Goal: Task Accomplishment & Management: Use online tool/utility

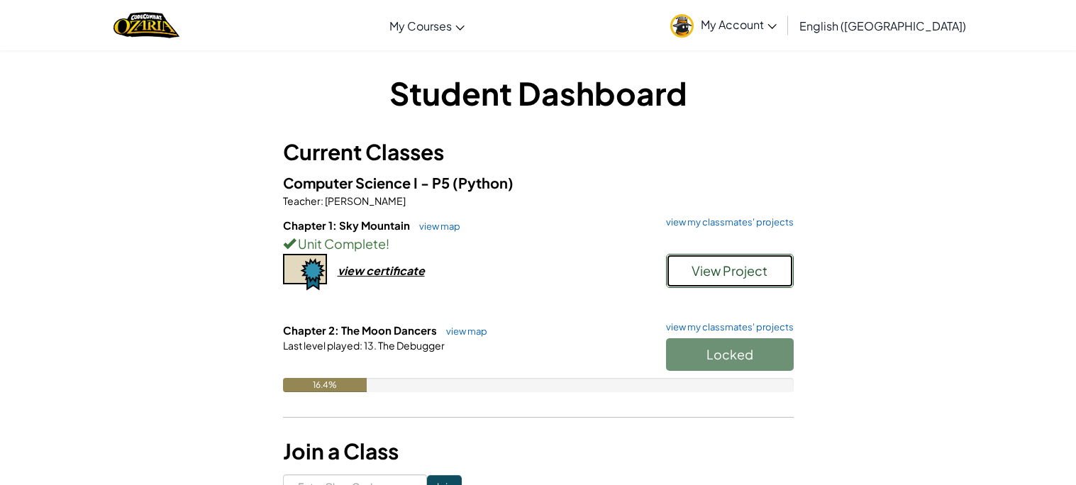
click at [695, 272] on span "View Project" at bounding box center [730, 271] width 76 height 16
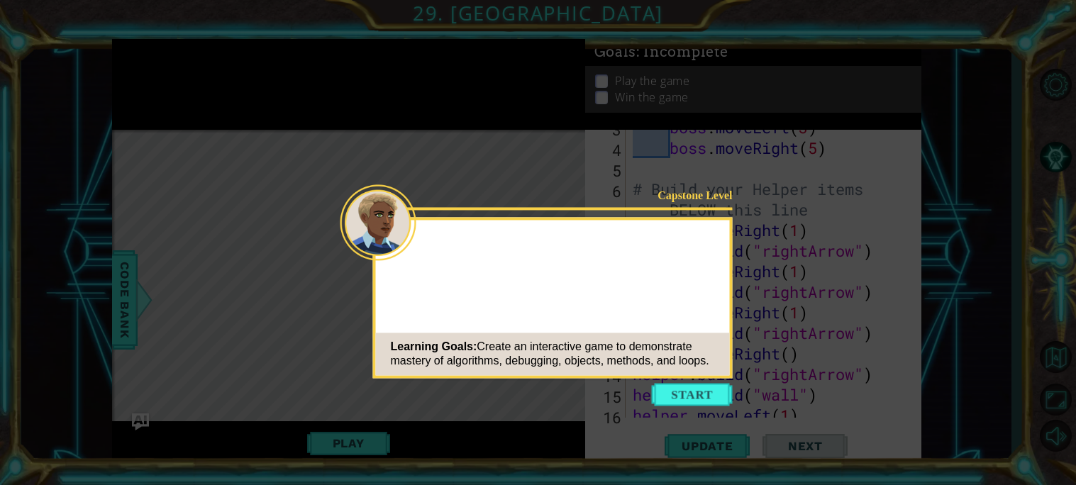
scroll to position [163, 0]
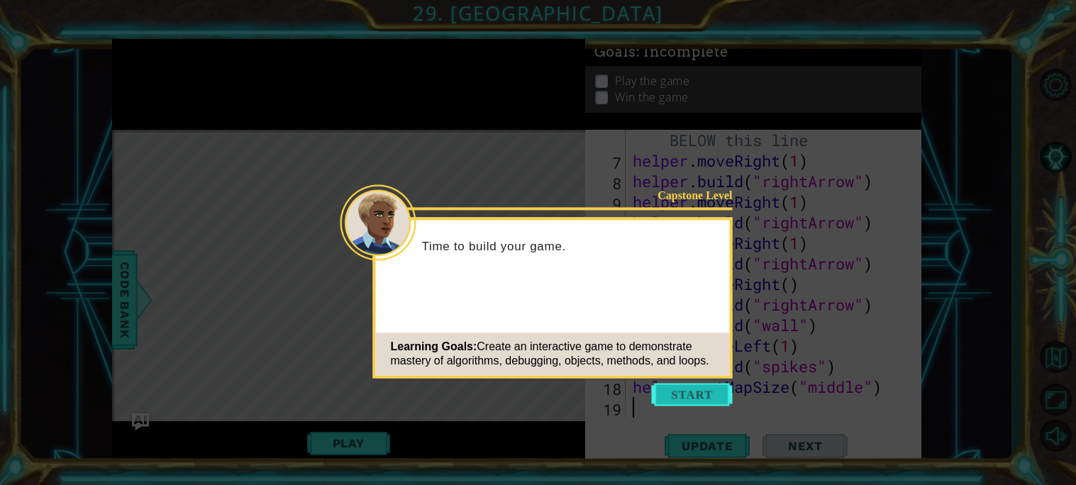
click at [685, 395] on button "Start" at bounding box center [692, 394] width 81 height 23
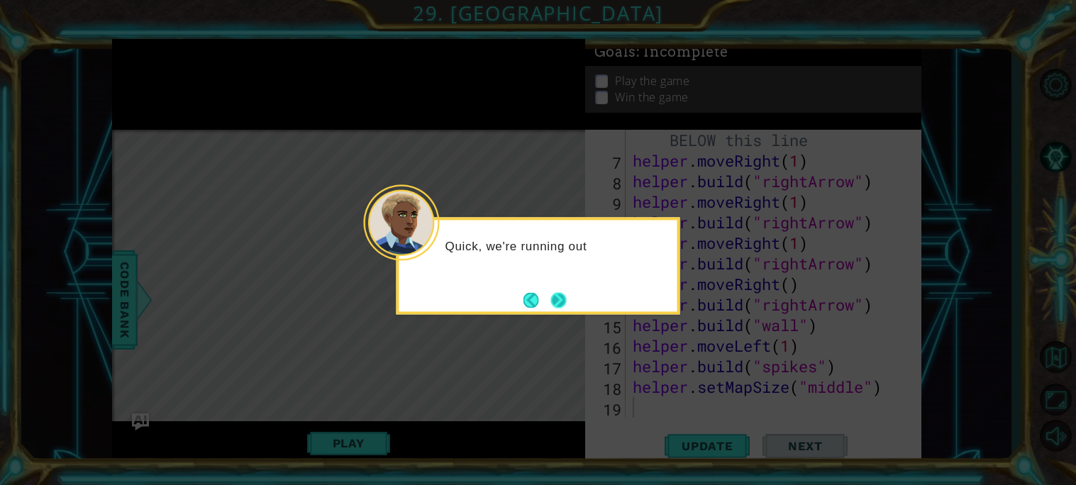
click at [555, 297] on button "Next" at bounding box center [559, 300] width 16 height 16
click at [562, 297] on button "Next" at bounding box center [559, 300] width 16 height 16
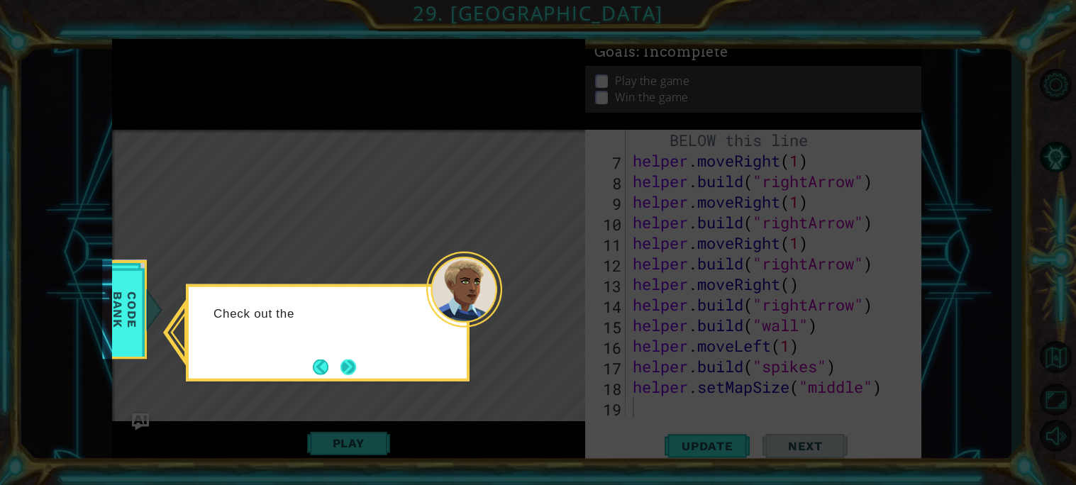
click at [341, 375] on button "Next" at bounding box center [349, 367] width 16 height 16
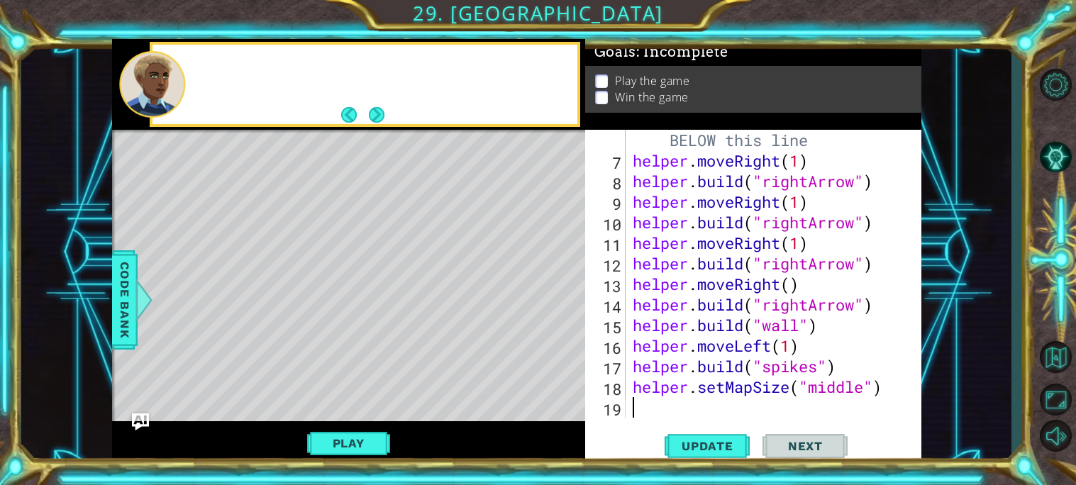
click at [341, 376] on div "Level Map" at bounding box center [440, 339] width 656 height 418
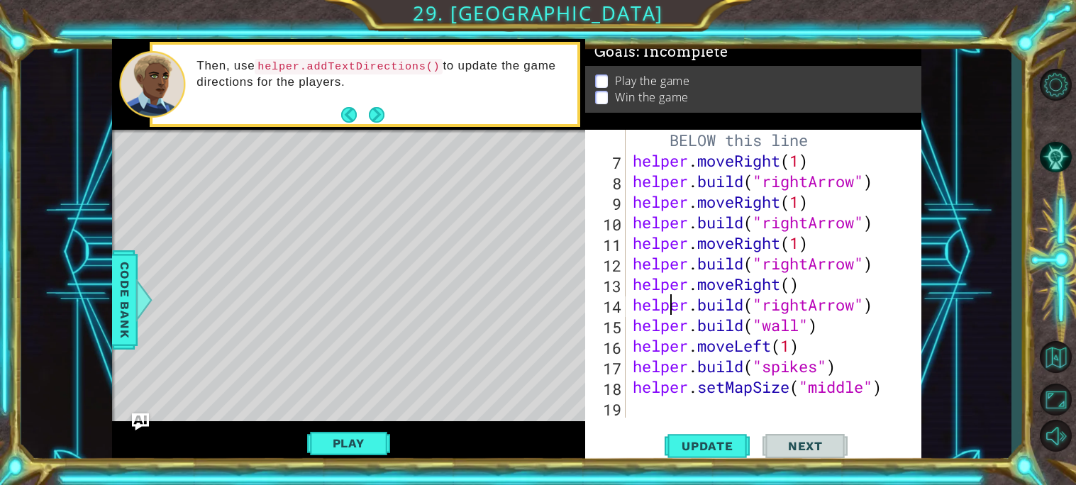
click at [670, 297] on div "# Build your Helper items BELOW this line helper . moveRight ( 1 ) helper . bui…" at bounding box center [777, 284] width 295 height 350
click at [688, 341] on div "# Build your Helper items BELOW this line helper . moveRight ( 1 ) helper . bui…" at bounding box center [777, 284] width 295 height 350
click at [709, 451] on span "Update" at bounding box center [708, 446] width 80 height 14
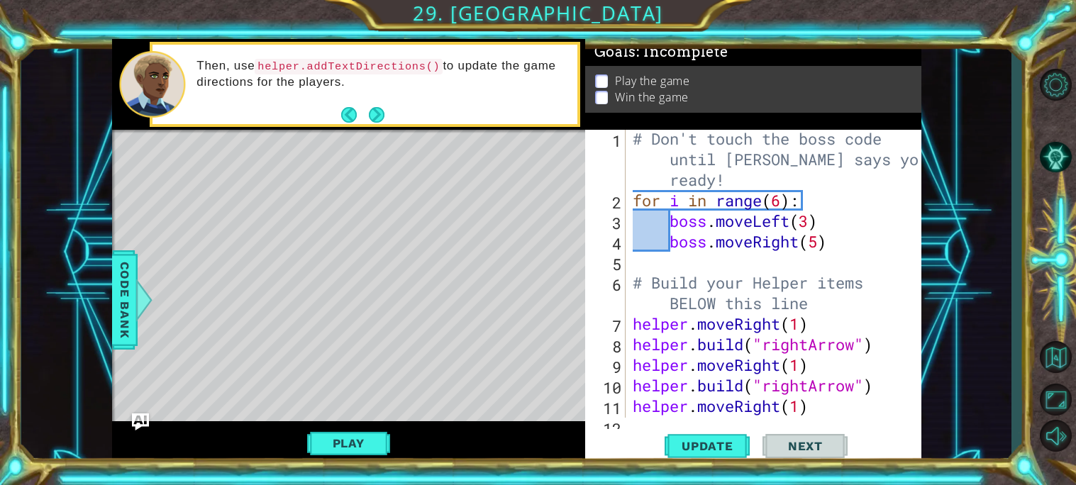
scroll to position [6, 0]
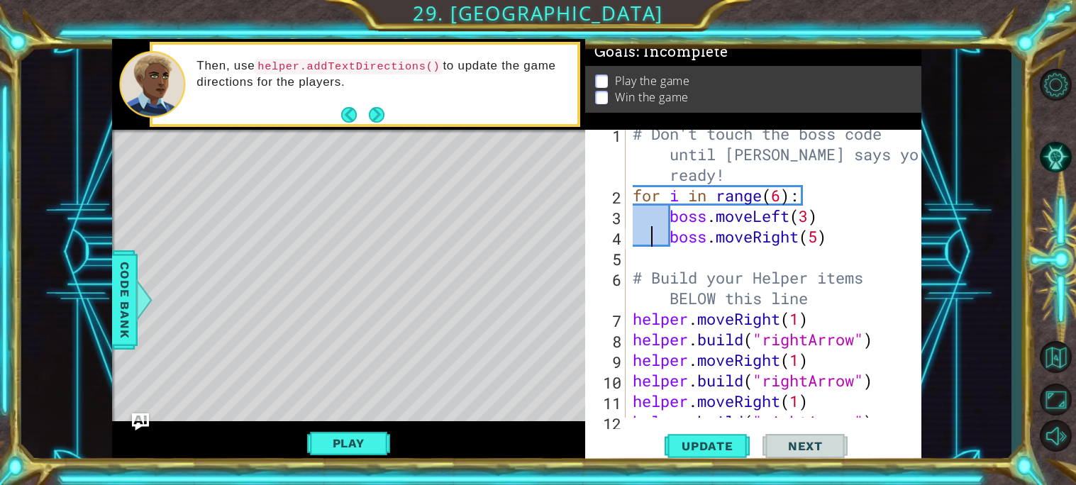
click at [648, 231] on div "# Don't touch the boss code until [PERSON_NAME] says you're ready! for i in ran…" at bounding box center [777, 308] width 295 height 370
type textarea "boss.moveRight(5)"
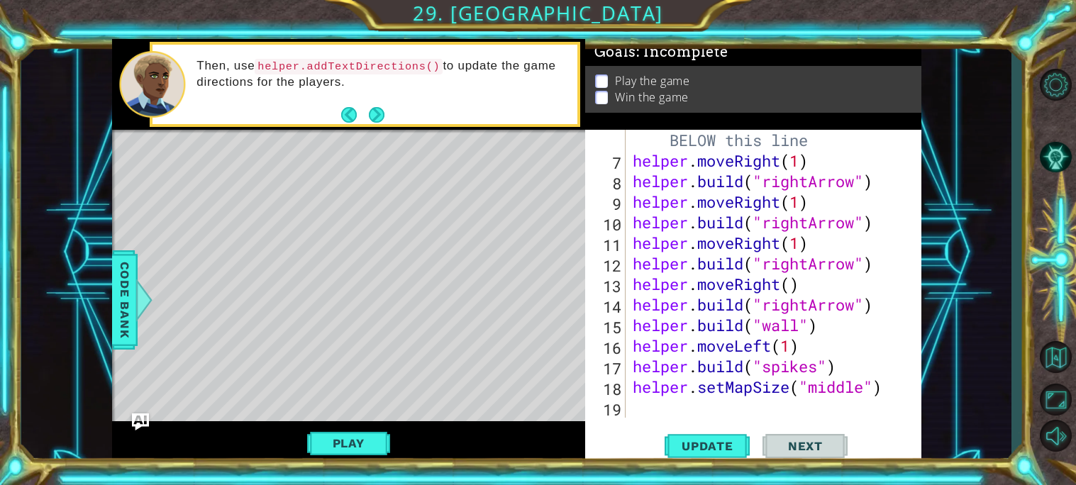
click at [644, 420] on div "boss.moveRight(5) 6 7 8 9 10 11 12 13 14 15 16 17 18 19 # Build your Helper ite…" at bounding box center [753, 298] width 336 height 336
click at [642, 412] on div "# Build your Helper items BELOW this line helper . moveRight ( 1 ) helper . bui…" at bounding box center [777, 284] width 295 height 350
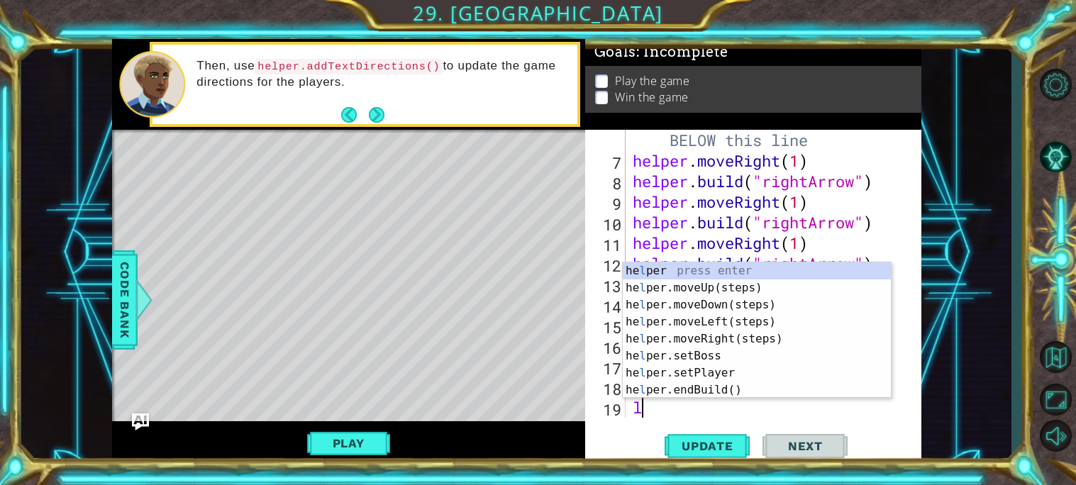
scroll to position [184, 0]
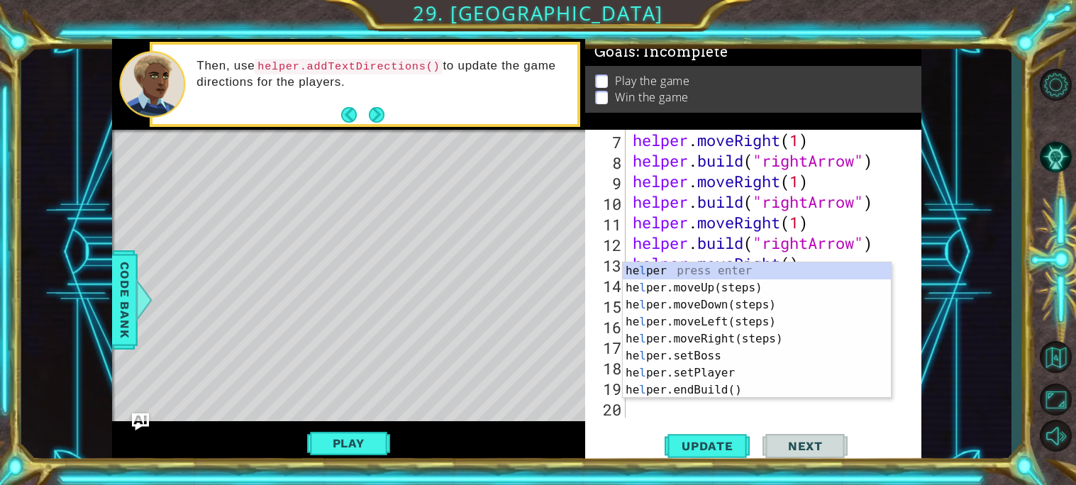
click at [391, 444] on div "Play" at bounding box center [348, 443] width 473 height 45
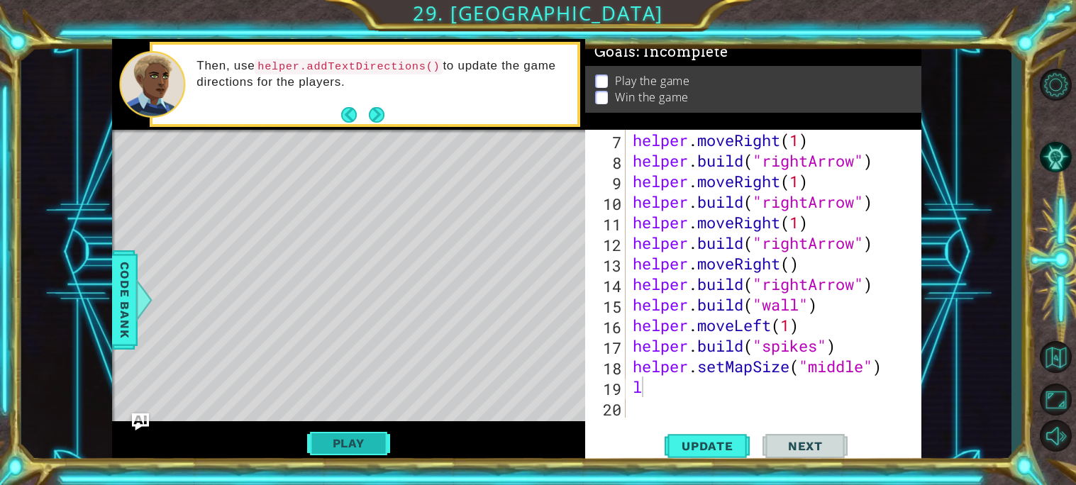
click at [365, 444] on button "Play" at bounding box center [348, 443] width 83 height 27
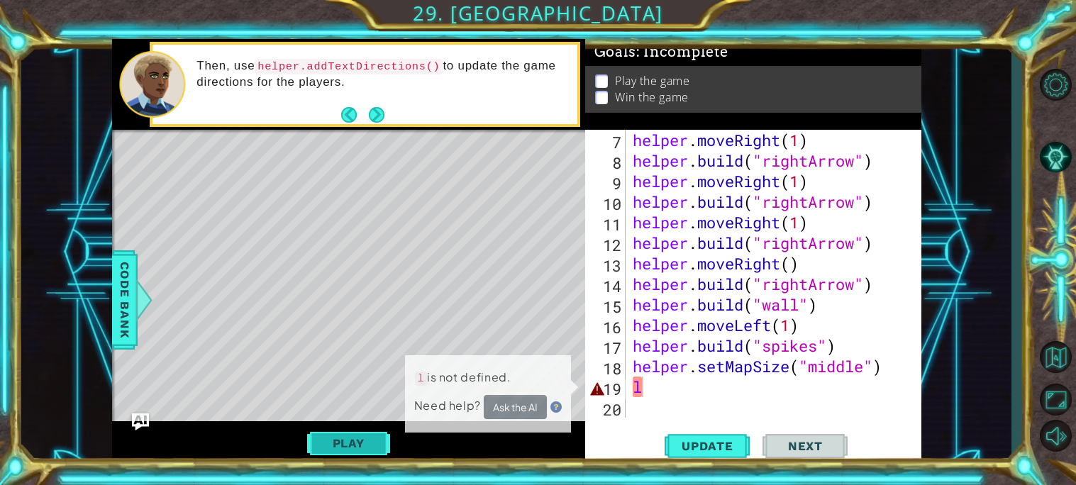
click at [365, 444] on button "Play" at bounding box center [348, 443] width 83 height 27
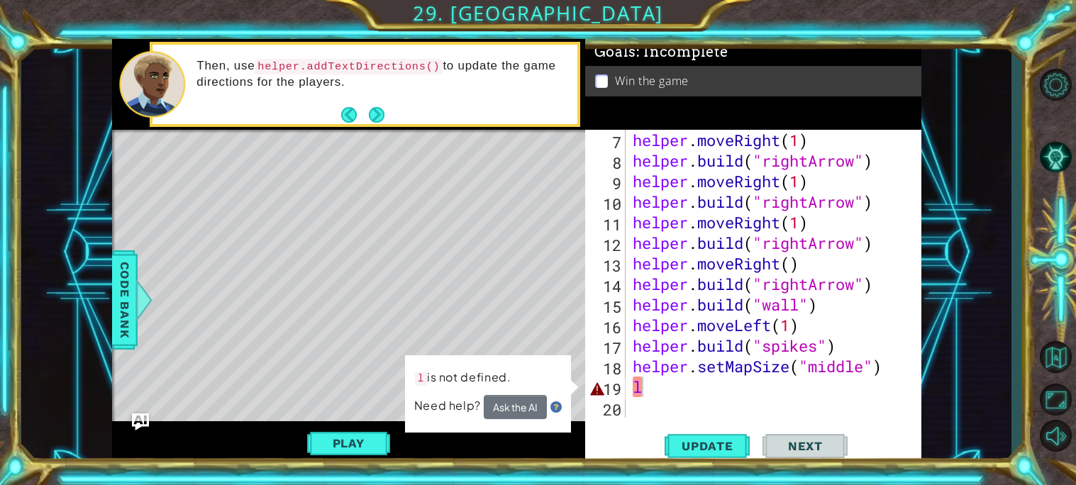
click at [694, 385] on div "helper . moveRight ( 1 ) helper . build ( "rightArrow" ) helper . moveRight ( 1…" at bounding box center [777, 294] width 295 height 329
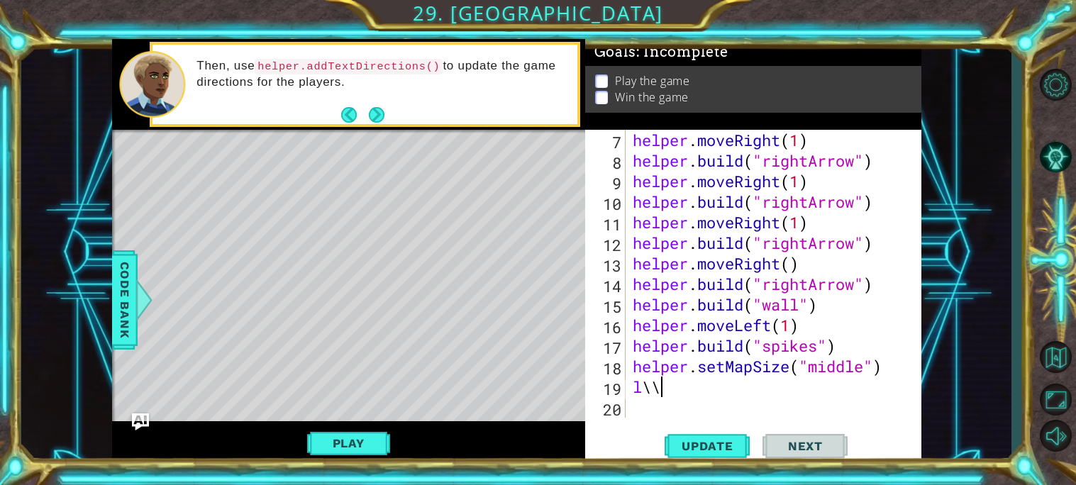
scroll to position [0, 0]
type textarea "l"
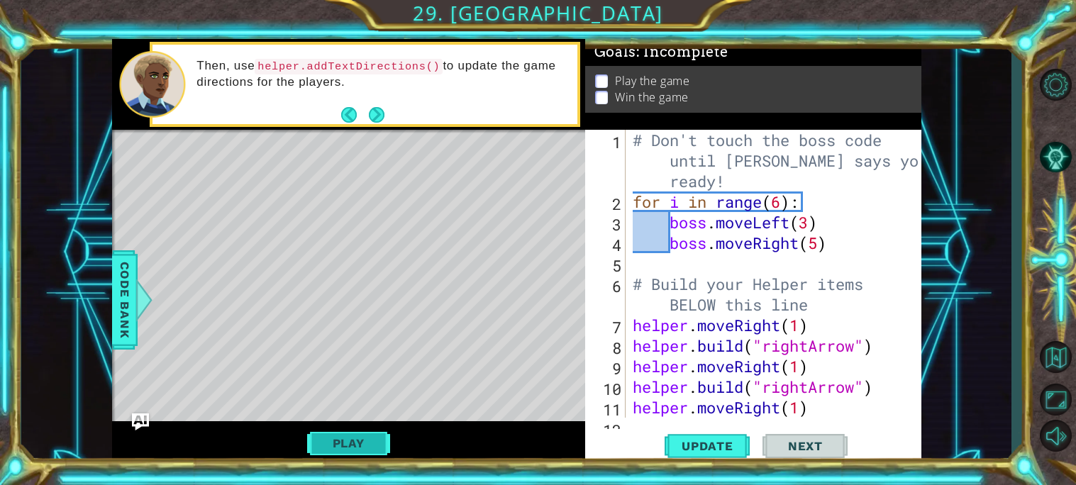
click at [353, 444] on button "Play" at bounding box center [348, 443] width 83 height 27
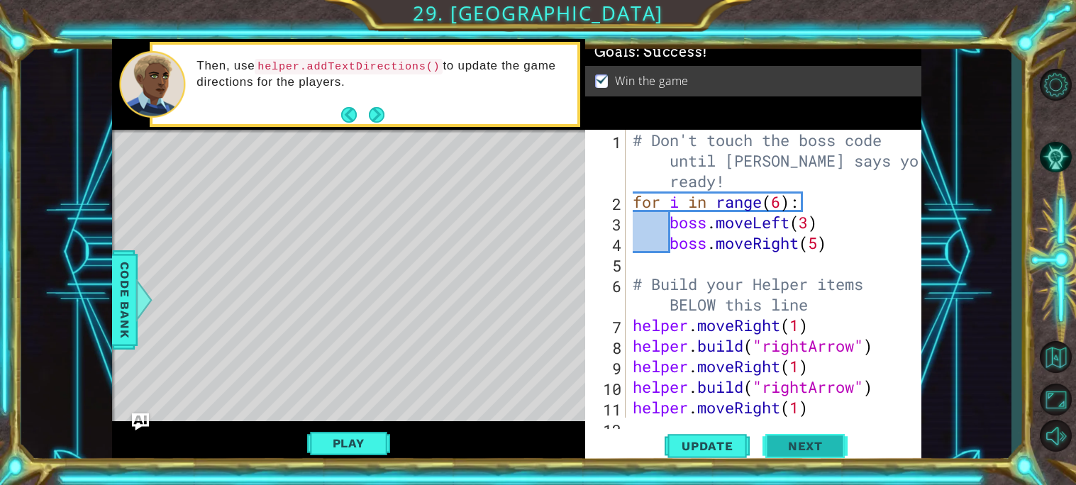
click at [797, 439] on button "Next" at bounding box center [805, 447] width 85 height 33
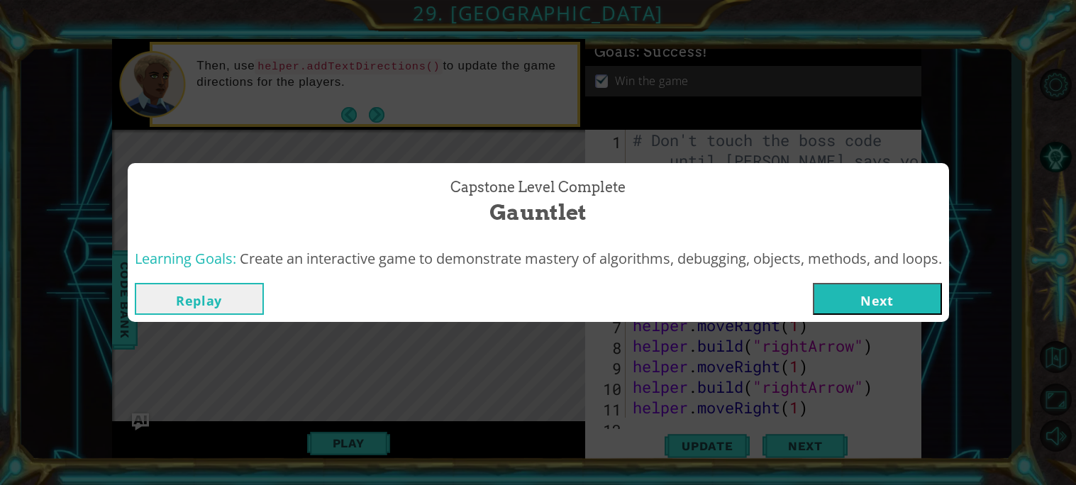
click at [846, 283] on button "Next" at bounding box center [877, 299] width 129 height 32
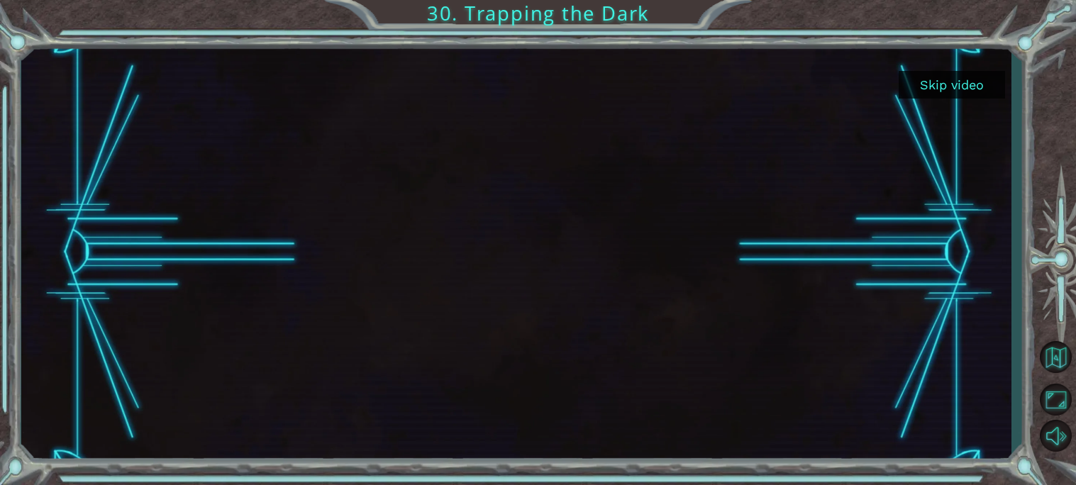
click at [959, 65] on div at bounding box center [516, 252] width 990 height 427
click at [954, 76] on button "Skip video" at bounding box center [952, 85] width 106 height 28
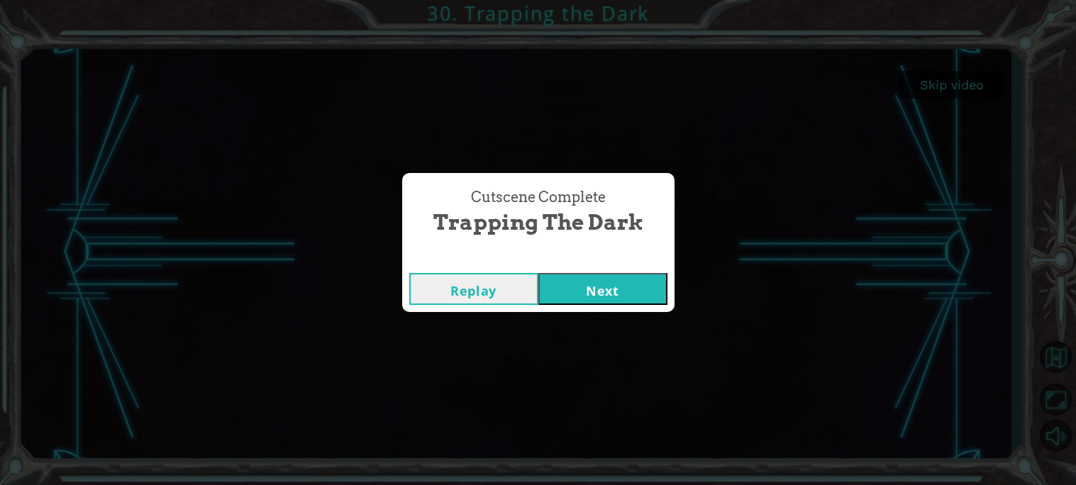
click at [551, 293] on button "Next" at bounding box center [603, 289] width 129 height 32
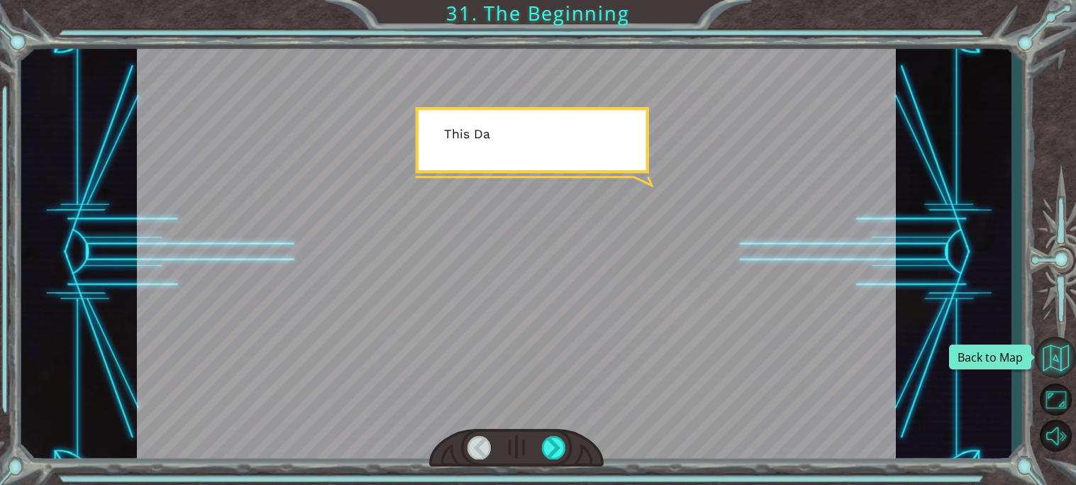
click at [1073, 353] on button "Back to Map" at bounding box center [1055, 357] width 41 height 41
